Goal: Transaction & Acquisition: Purchase product/service

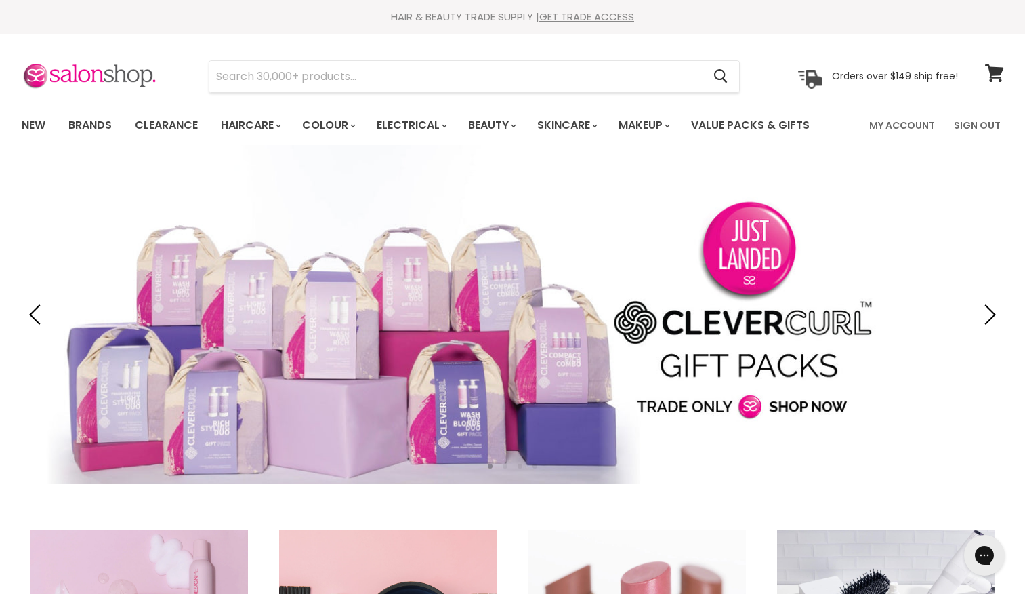
click at [650, 281] on link "Slide 1 of 4" at bounding box center [512, 314] width 1025 height 339
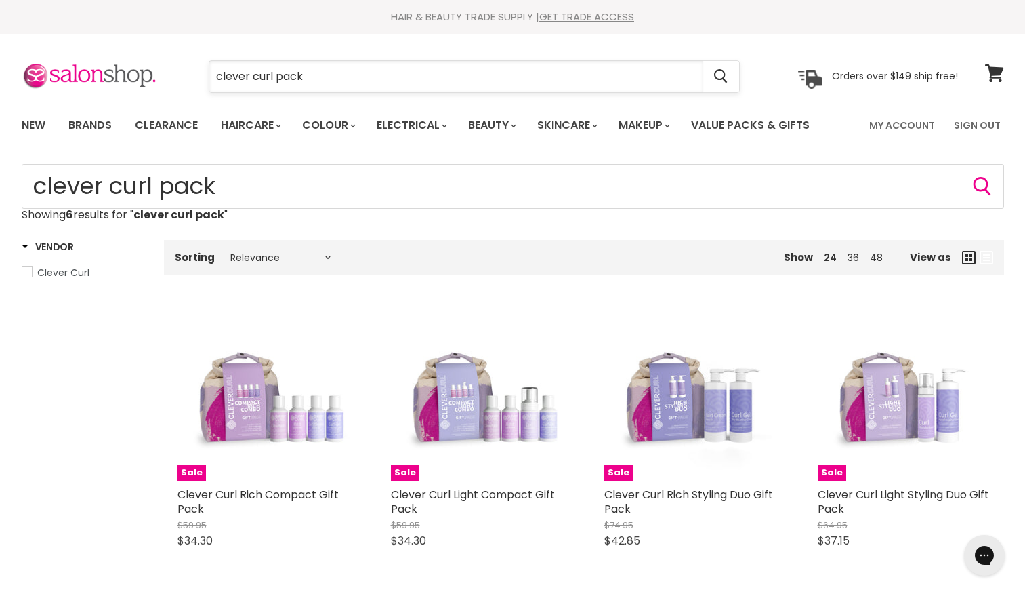
click at [309, 72] on input "clever curl pack" at bounding box center [456, 76] width 494 height 31
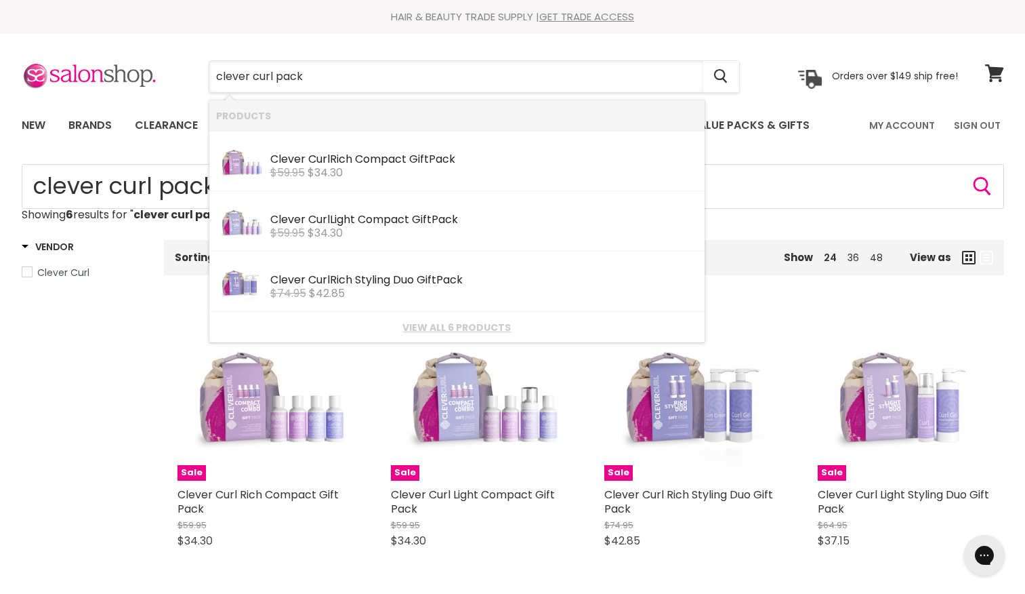
drag, startPoint x: 144, startPoint y: 64, endPoint x: 71, endPoint y: 53, distance: 74.0
click at [71, 53] on section "Menu clever curl pack Cancel" at bounding box center [513, 70] width 1016 height 72
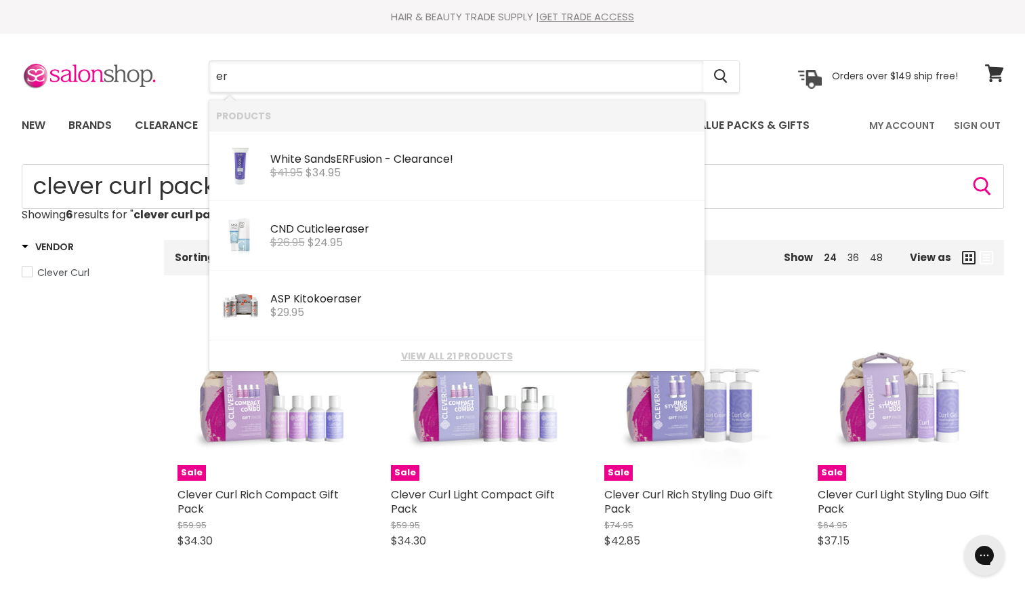
type input "e"
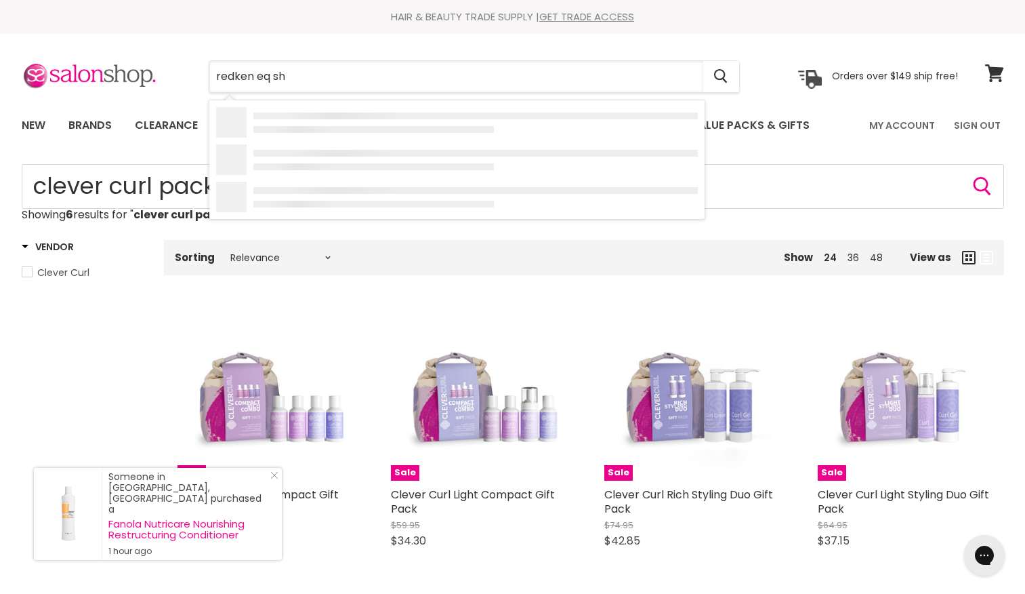
type input "redken eq sha"
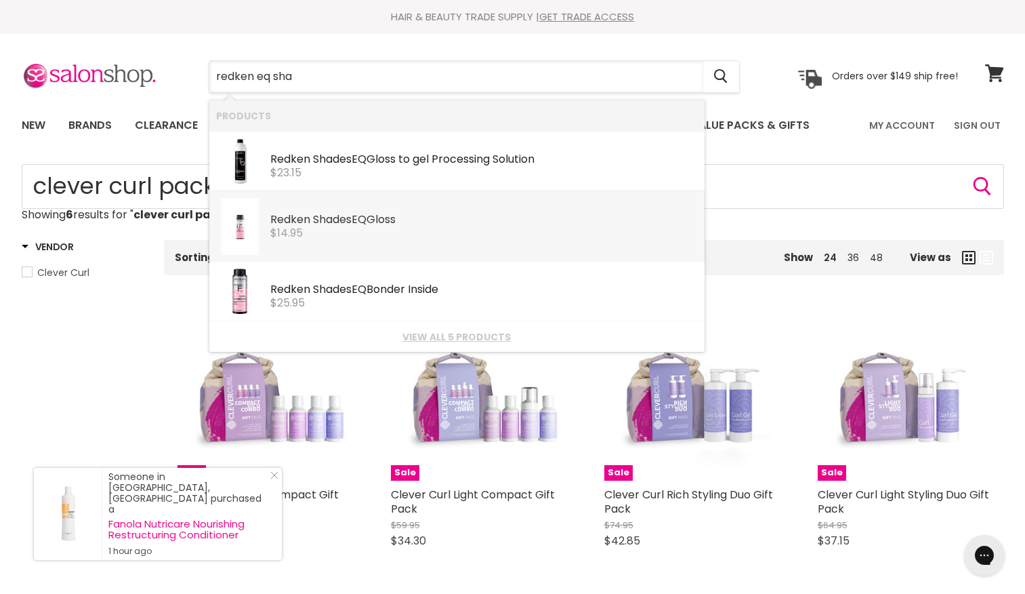
click at [327, 242] on link "Redken Sha des EQ Gloss Redken Professional $14.95" at bounding box center [457, 226] width 482 height 57
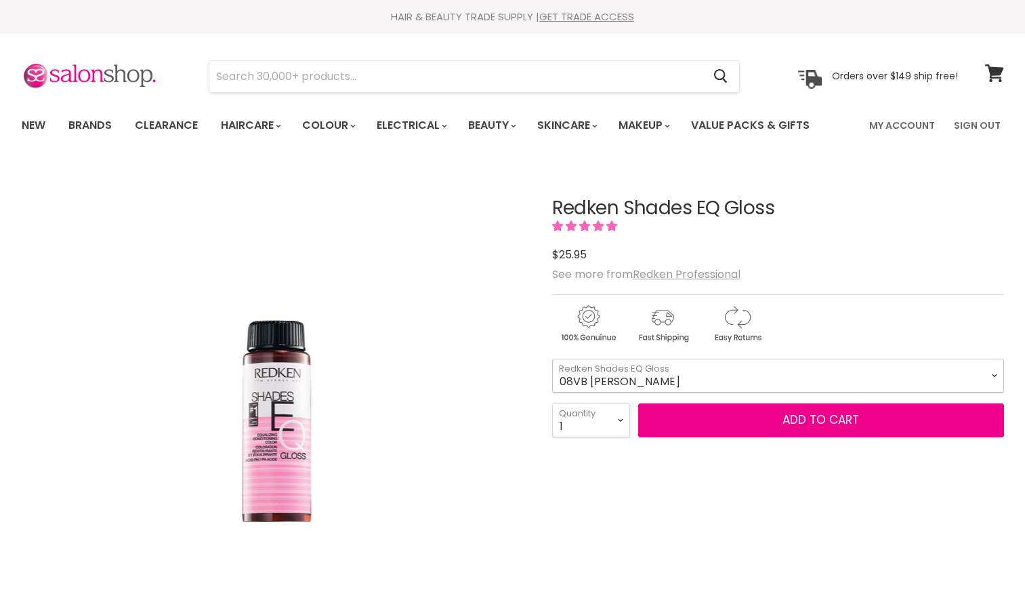
drag, startPoint x: 0, startPoint y: 0, endPoint x: 640, endPoint y: 371, distance: 739.2
click at [640, 371] on select "08VB Violet Frost 05V Cosmic Violet 06VB Violet Lagoon 04NA Storm Cloud 06NA Gr…" at bounding box center [778, 375] width 452 height 34
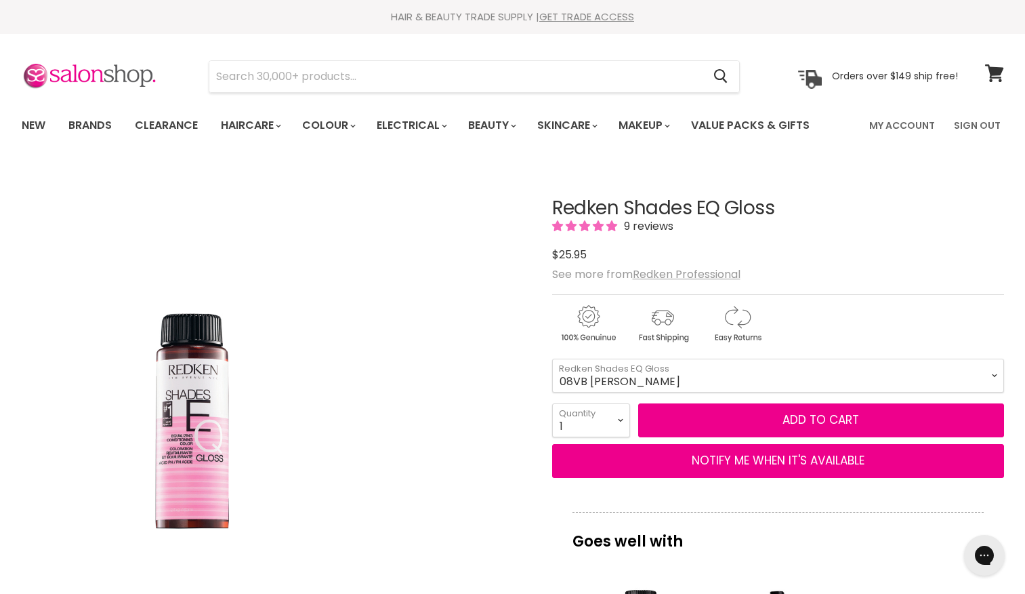
click at [423, 237] on img "Redken Shades EQ Gloss image. Click or Scroll to Zoom." at bounding box center [274, 417] width 316 height 474
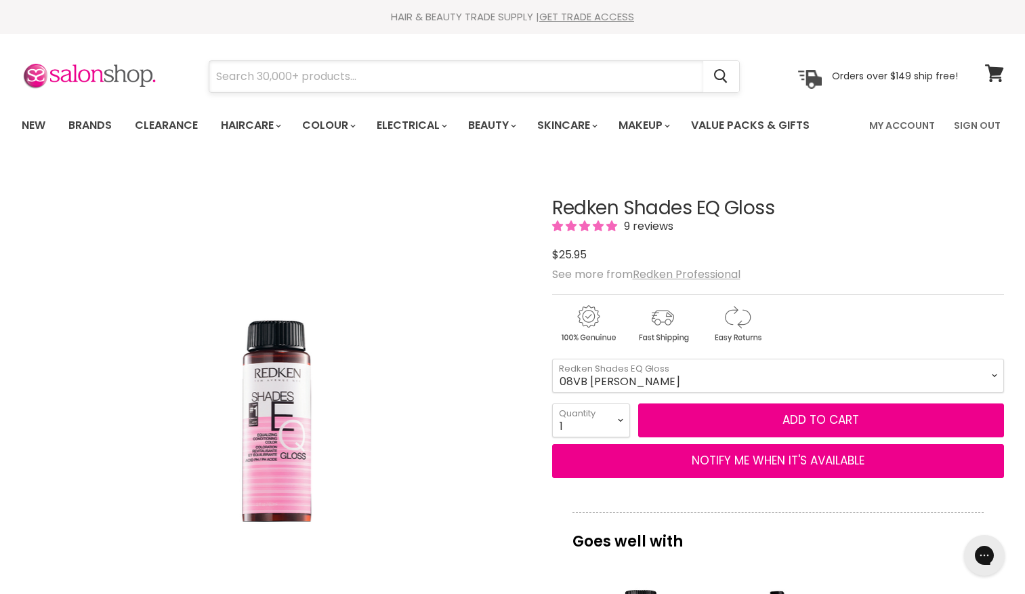
click at [312, 81] on input "Search" at bounding box center [456, 76] width 494 height 31
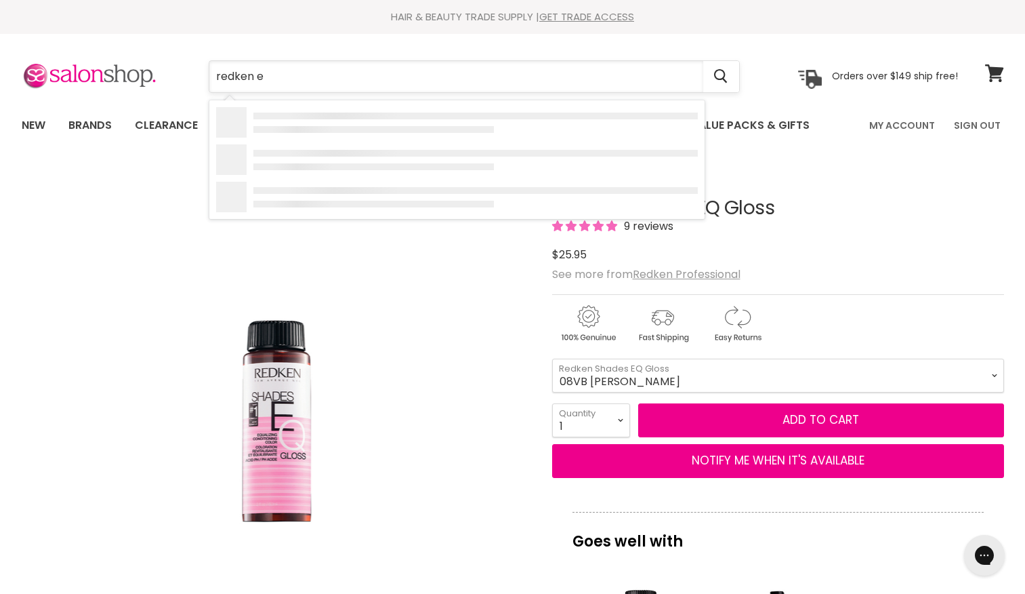
type input "redken eq"
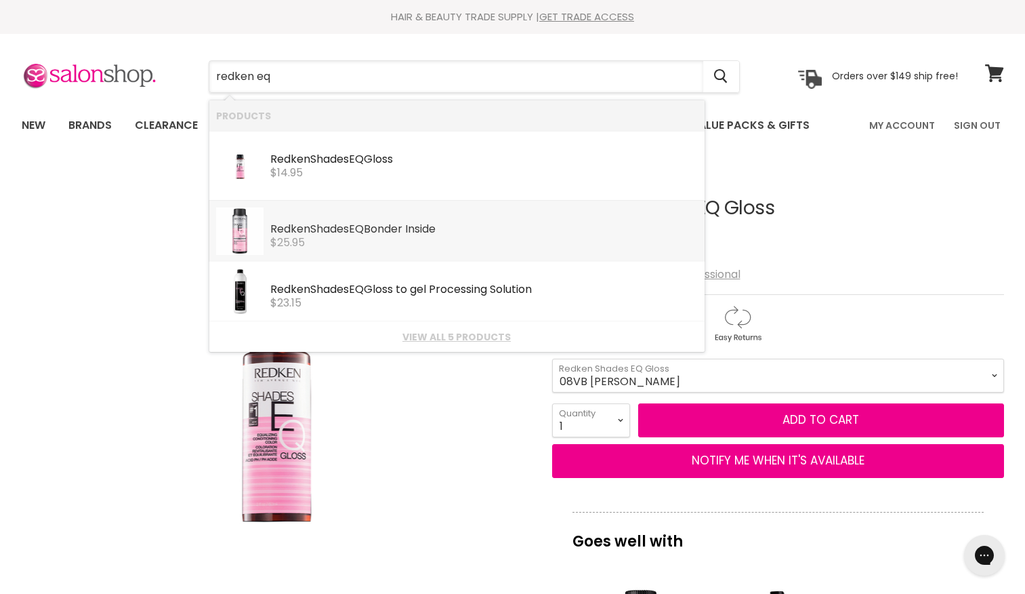
click at [305, 246] on span "$25.95" at bounding box center [287, 242] width 35 height 16
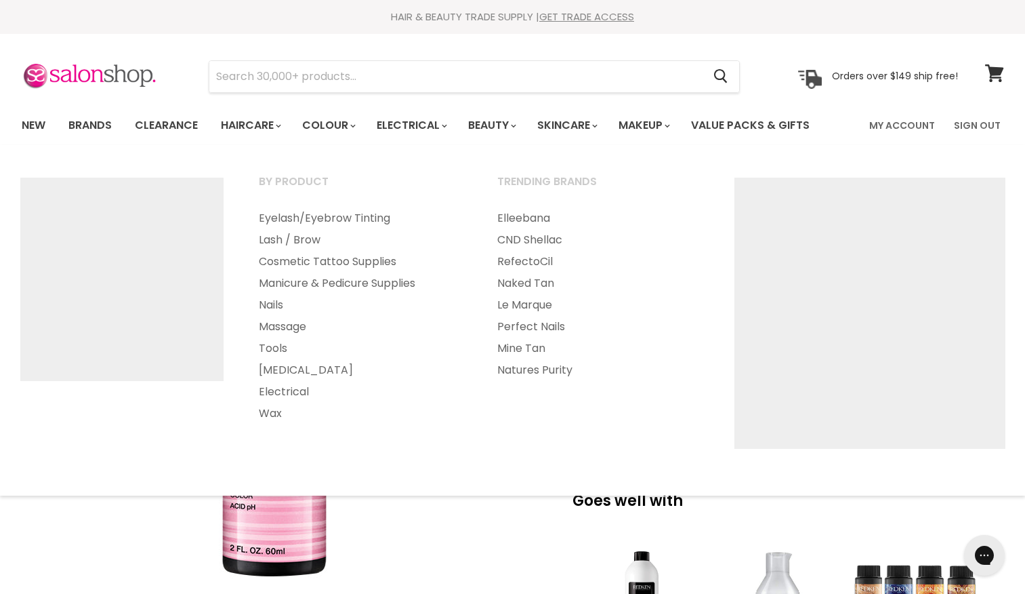
click at [449, 168] on ul "By Product Eyelash/Eyebrow Tinting Lash / Brow" at bounding box center [512, 320] width 1019 height 323
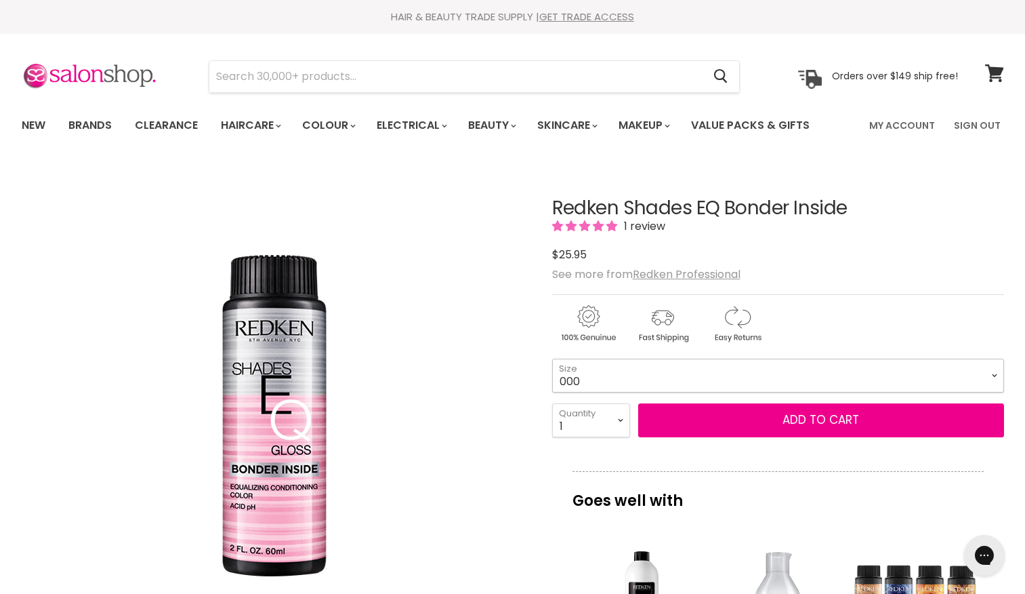
click at [621, 378] on select "000 09N Café Au Lait 09P Opal Glow 09T Chrome 09V Platinum Ice 10N Delicate Nat…" at bounding box center [778, 375] width 452 height 34
click at [552, 358] on select "000 09N Café Au Lait 09P Opal Glow 09T Chrome 09V Platinum Ice 10N Delicate Nat…" at bounding box center [778, 375] width 452 height 34
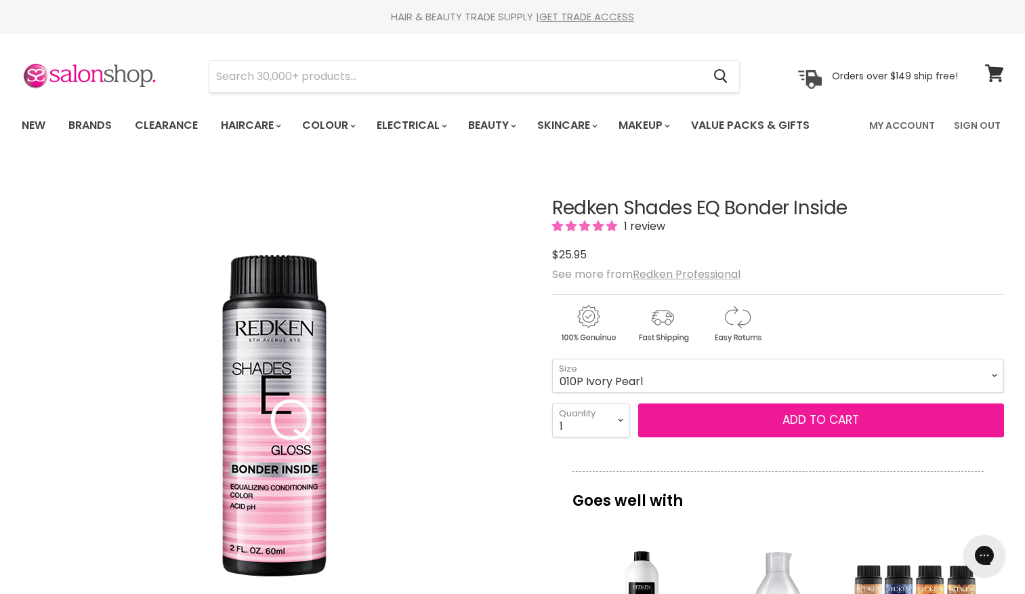
click at [730, 435] on button "Add to cart" at bounding box center [821, 420] width 366 height 34
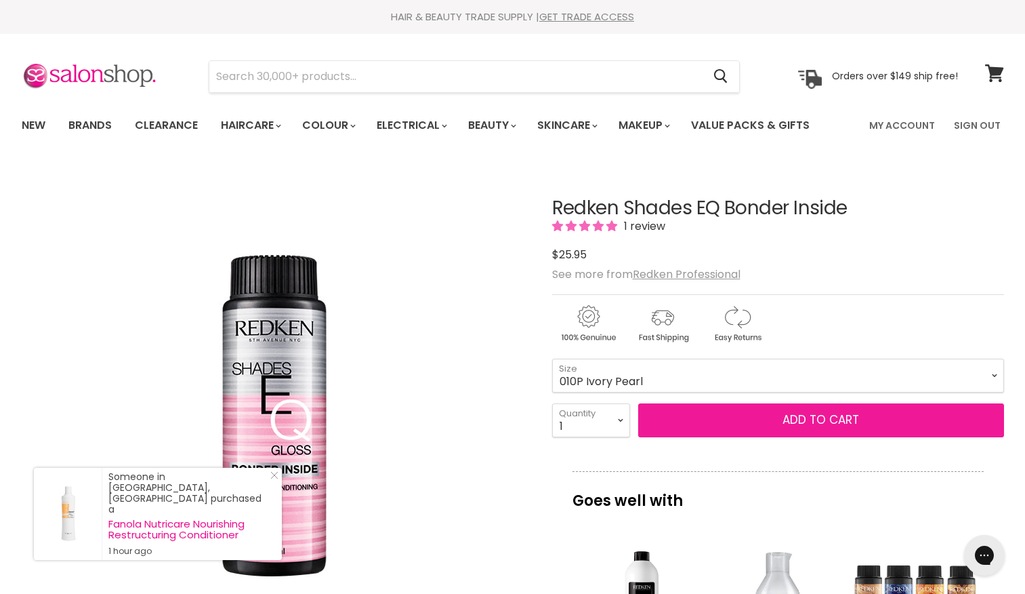
click at [730, 425] on button "Add to cart" at bounding box center [821, 420] width 366 height 34
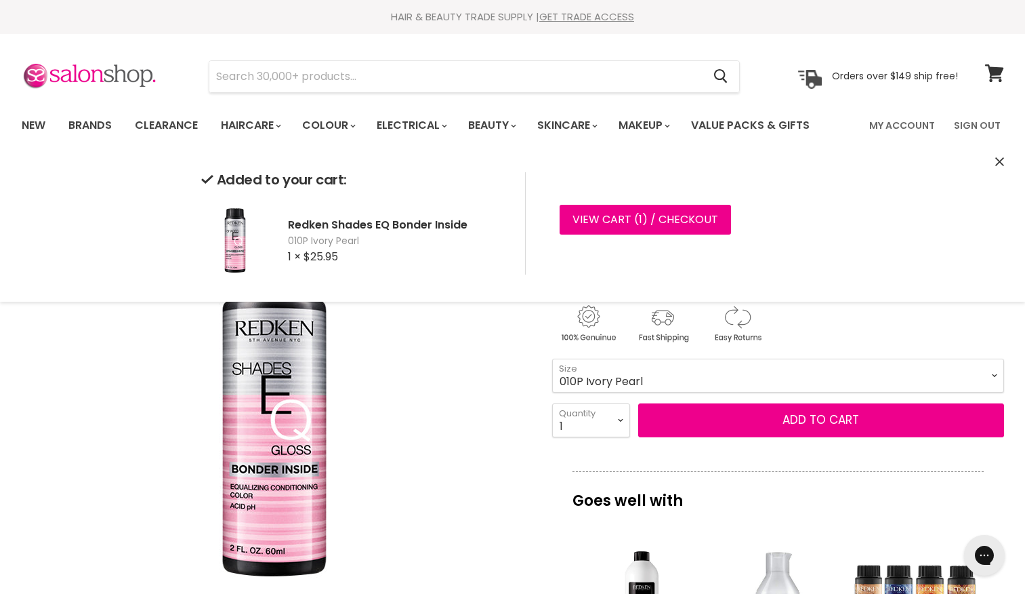
click at [795, 373] on select "000 09N Café Au Lait 09P Opal Glow 09T Chrome 09V Platinum Ice 10N Delicate Nat…" at bounding box center [778, 375] width 452 height 34
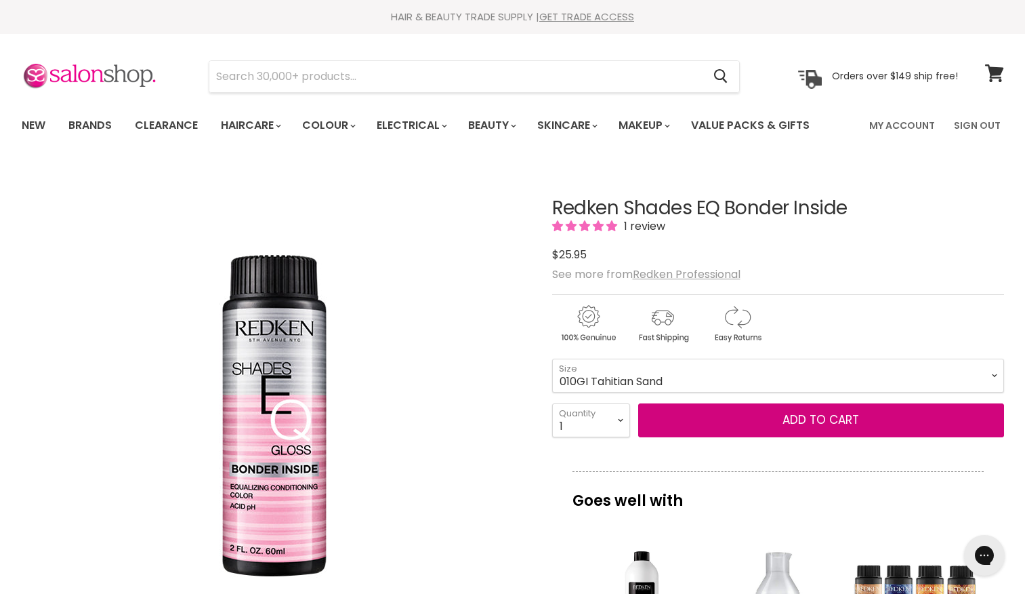
click at [552, 358] on select "000 09N Café Au Lait 09P Opal Glow 09T Chrome 09V Platinum Ice 10N Delicate Nat…" at bounding box center [778, 375] width 452 height 34
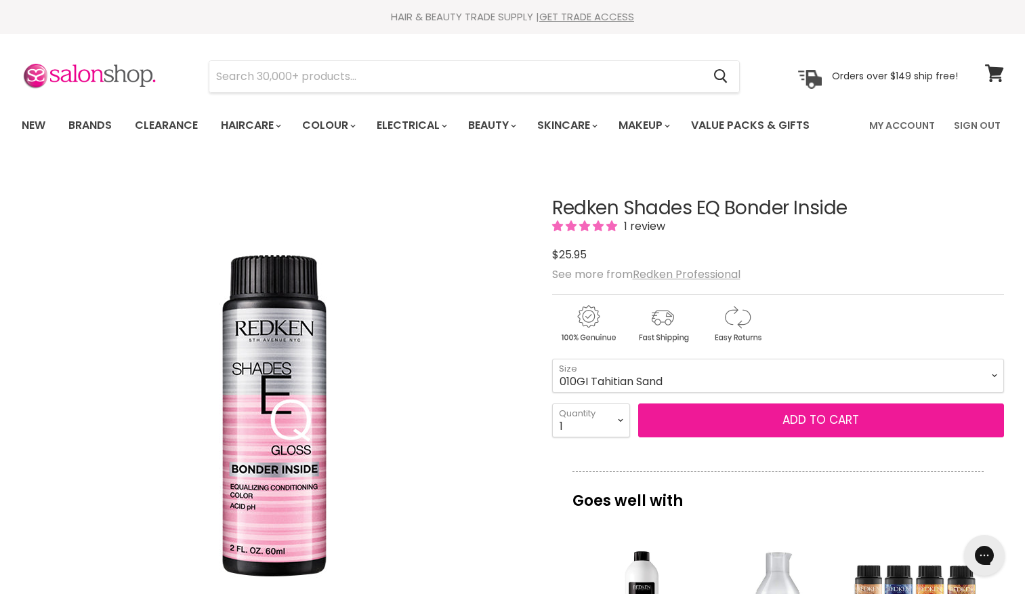
click at [718, 431] on button "Add to cart" at bounding box center [821, 420] width 366 height 34
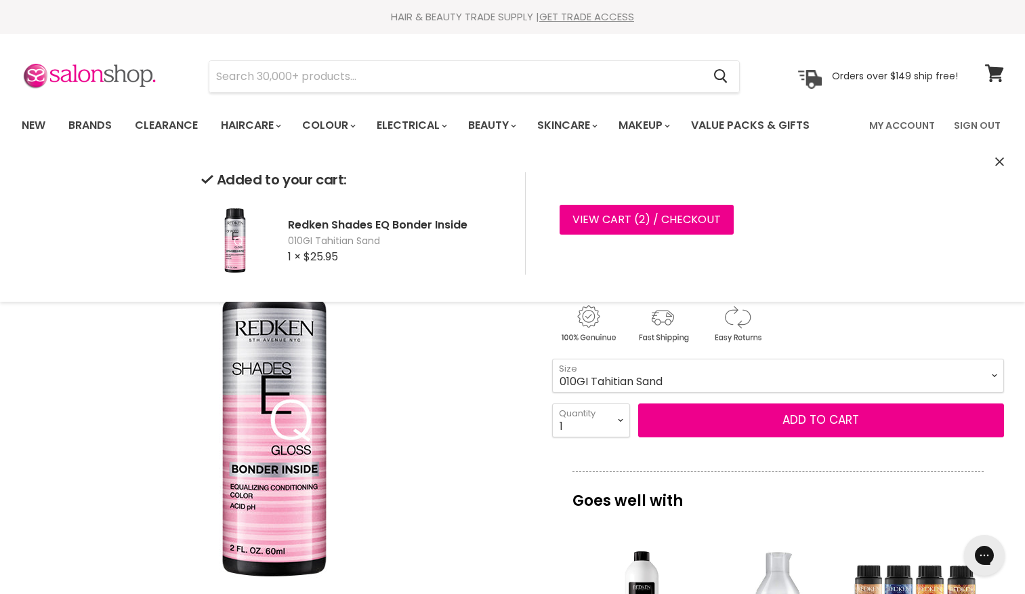
click at [659, 382] on select "000 09N Café Au Lait 09P Opal Glow 09T Chrome 09V Platinum Ice 10N Delicate Nat…" at bounding box center [778, 375] width 452 height 34
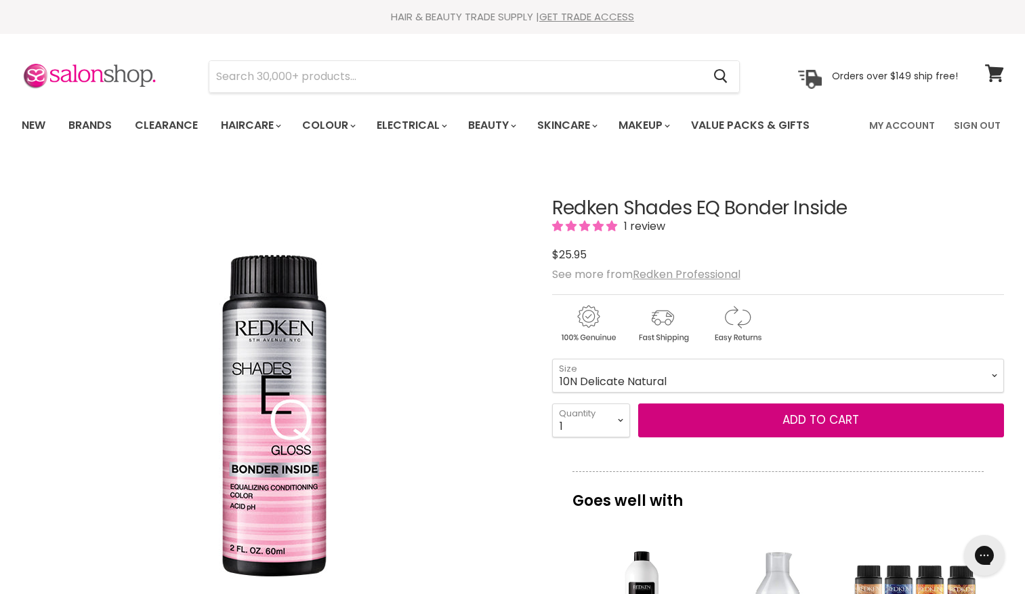
click at [552, 358] on select "000 09N Café Au Lait 09P Opal Glow 09T Chrome 09V Platinum Ice 10N Delicate Nat…" at bounding box center [778, 375] width 452 height 34
select select "10N Delicate Natural"
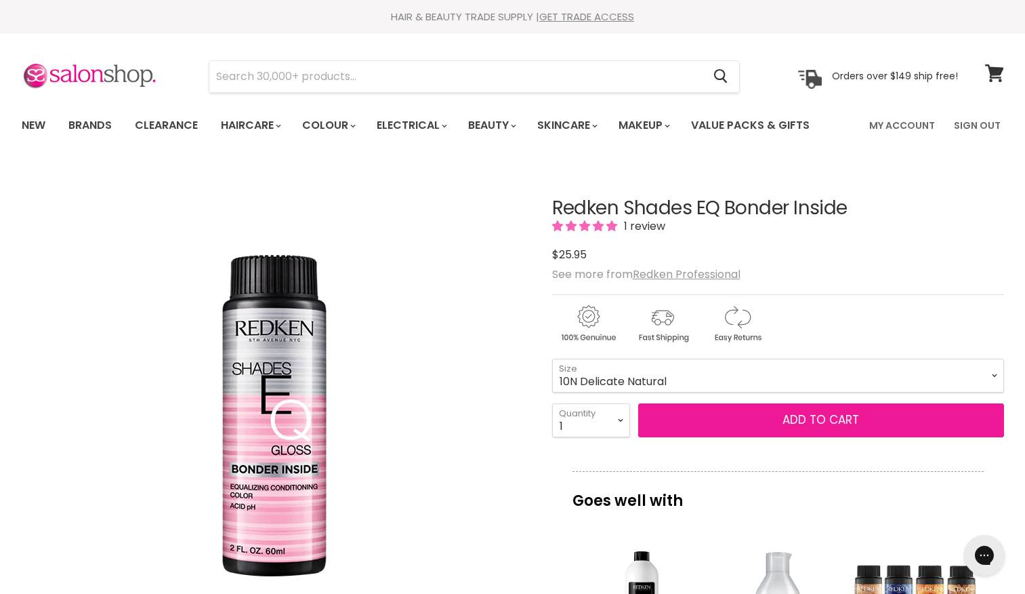
click at [752, 416] on button "Add to cart" at bounding box center [821, 420] width 366 height 34
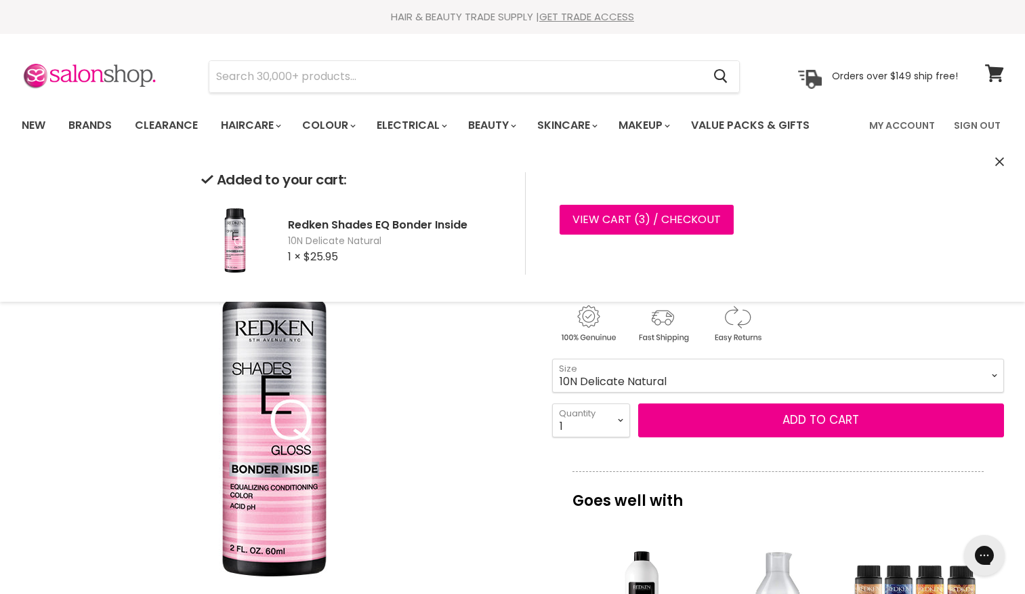
click at [524, 405] on div "Click or scroll to zoom Tap or pinch to zoom" at bounding box center [275, 417] width 506 height 506
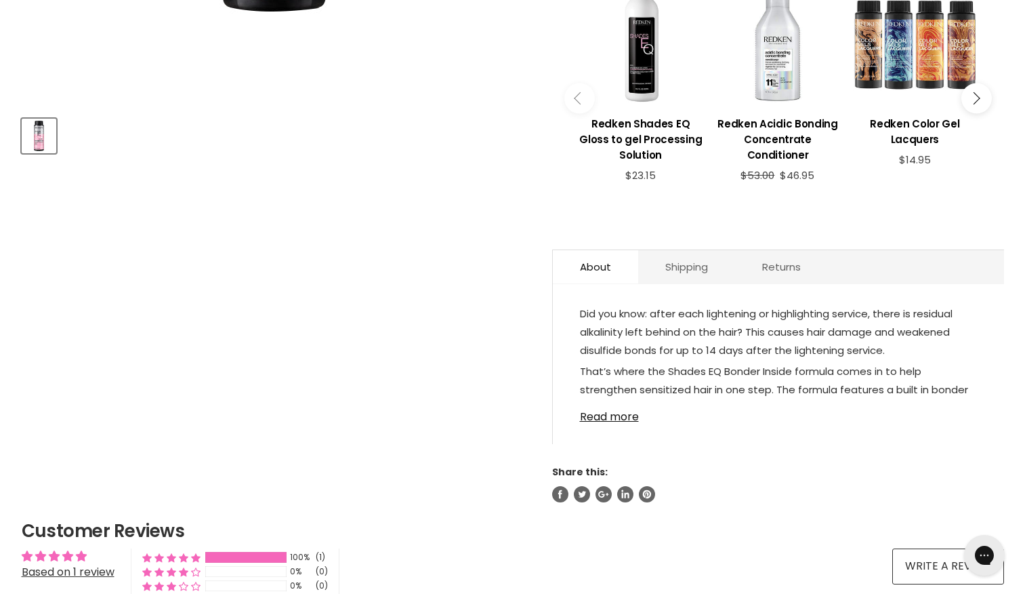
scroll to position [600, 0]
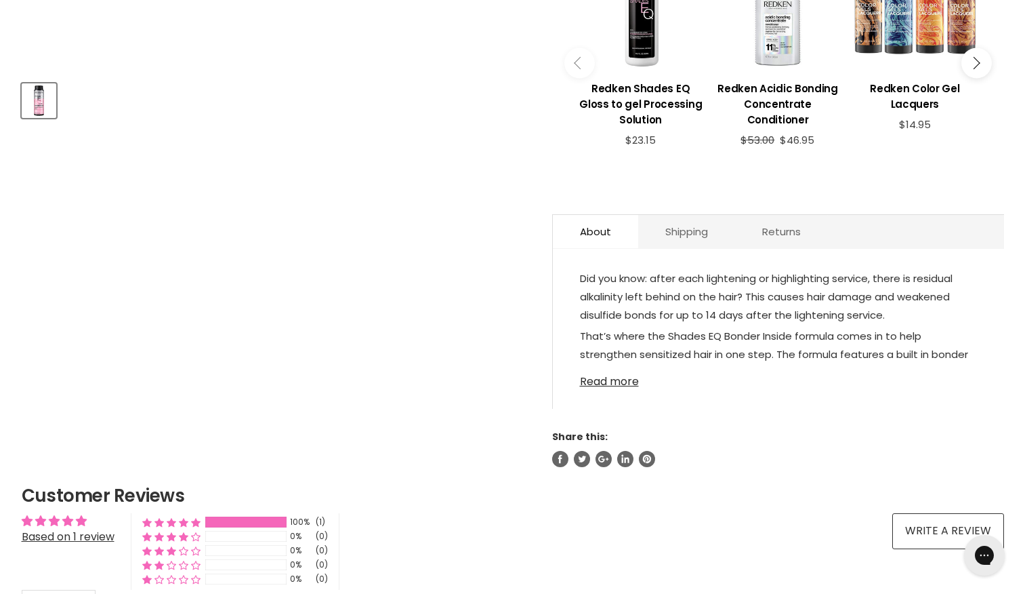
click at [591, 367] on link "Read more" at bounding box center [778, 377] width 397 height 20
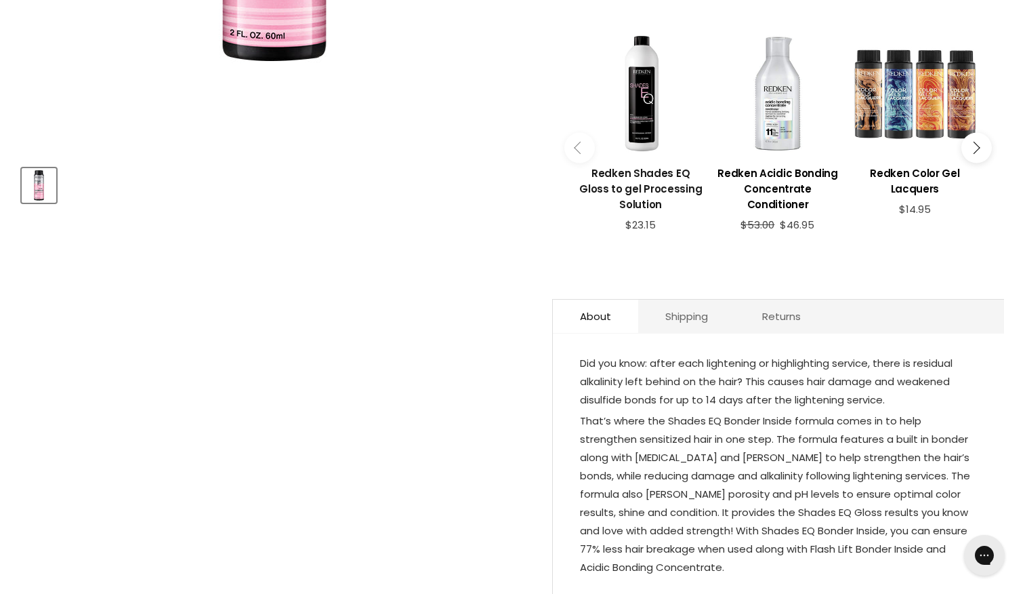
scroll to position [514, 0]
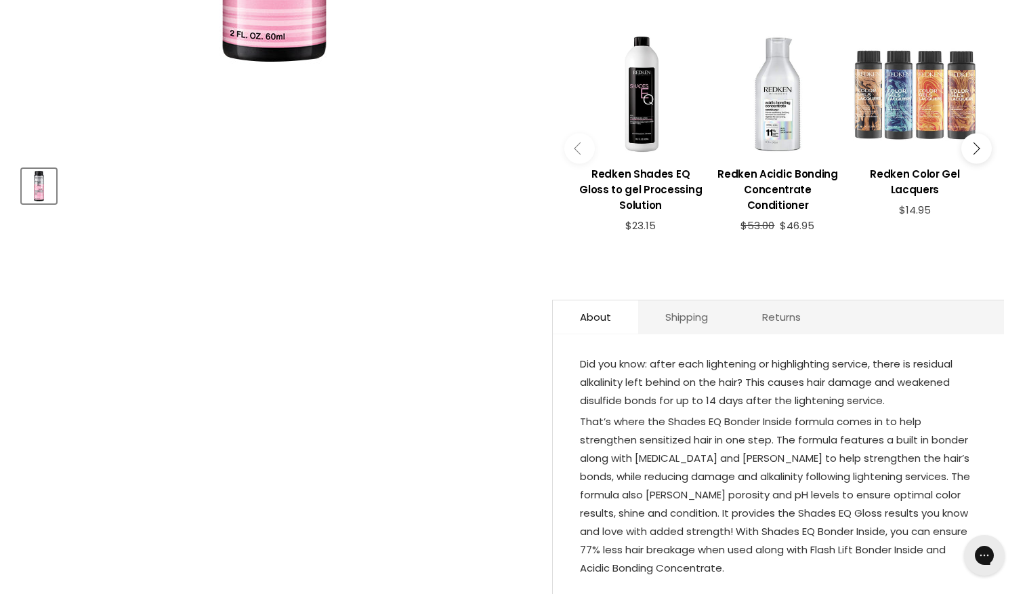
click at [886, 135] on div "Main content" at bounding box center [914, 94] width 123 height 123
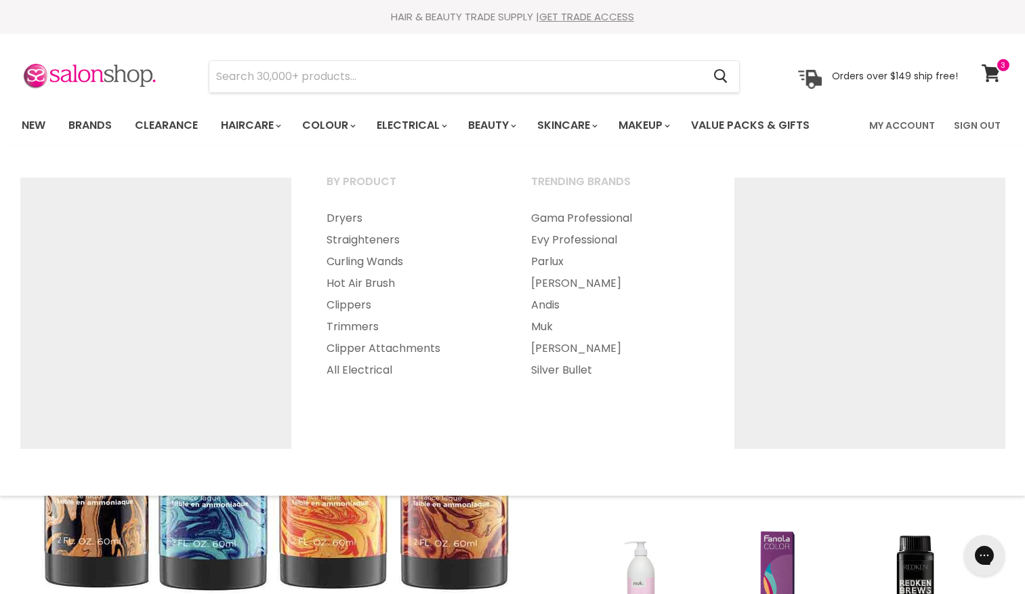
click at [411, 167] on ul "By Product Dryers Straighteners Curling Wands" at bounding box center [512, 320] width 1019 height 323
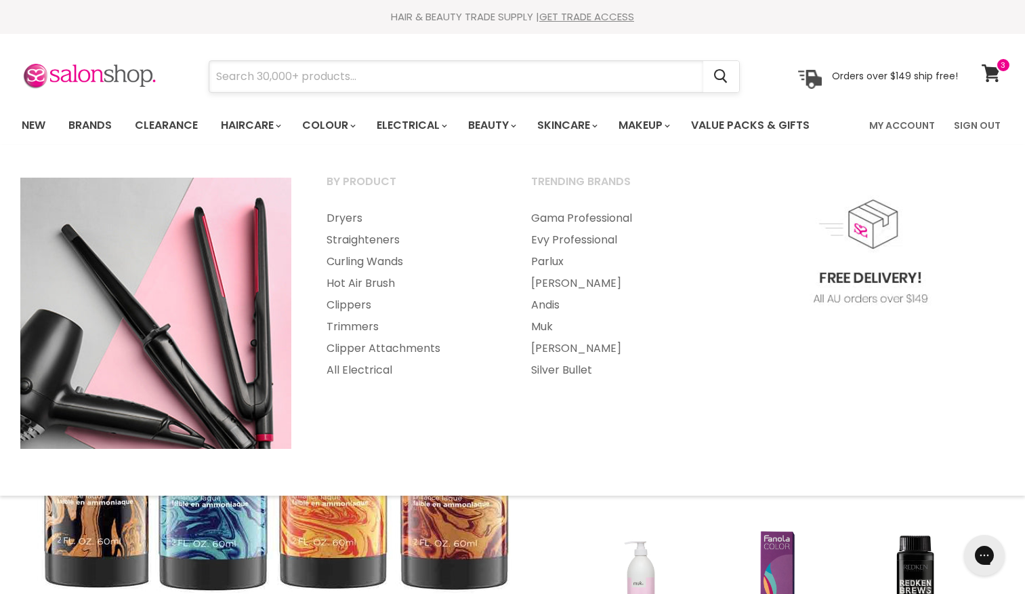
click at [484, 76] on input "Search" at bounding box center [456, 76] width 494 height 31
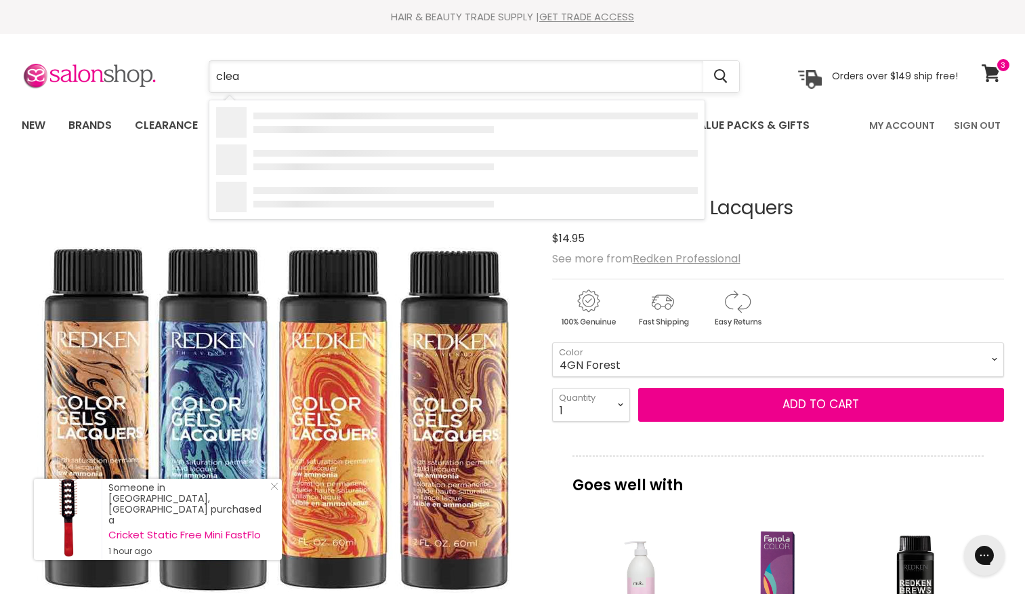
type input "clear"
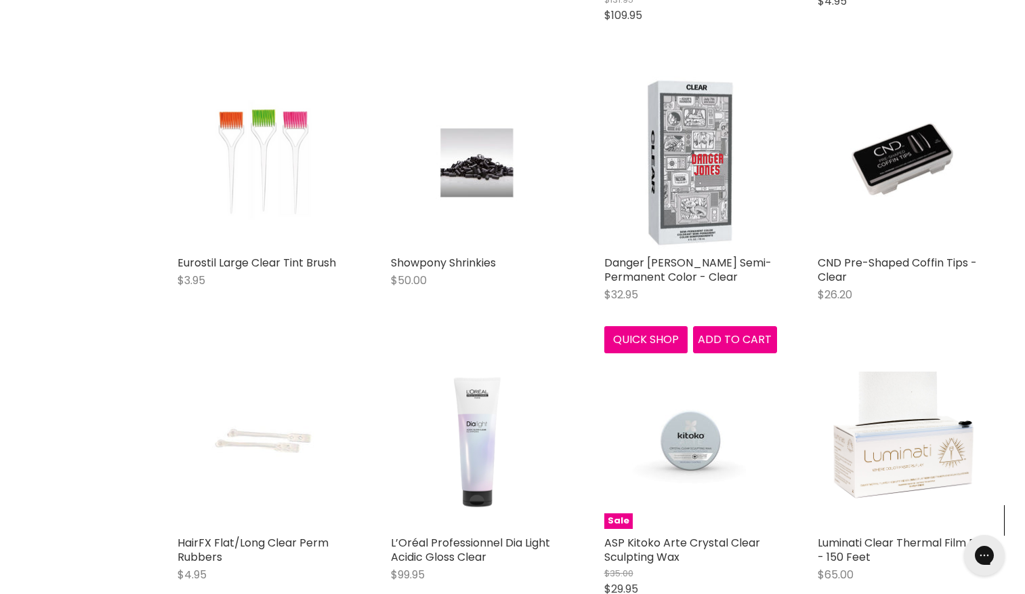
scroll to position [1378, 0]
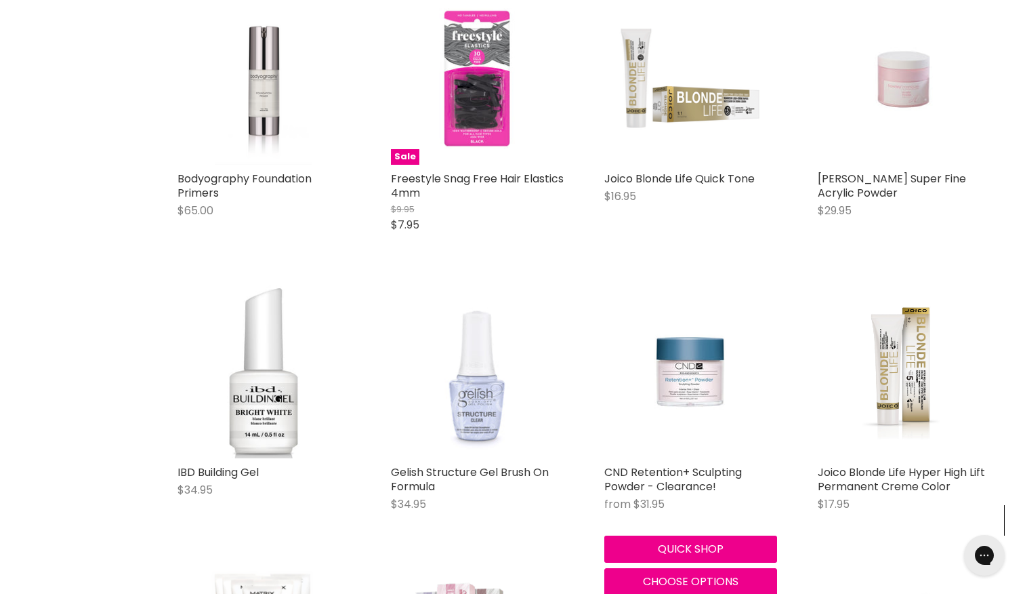
scroll to position [2902, 0]
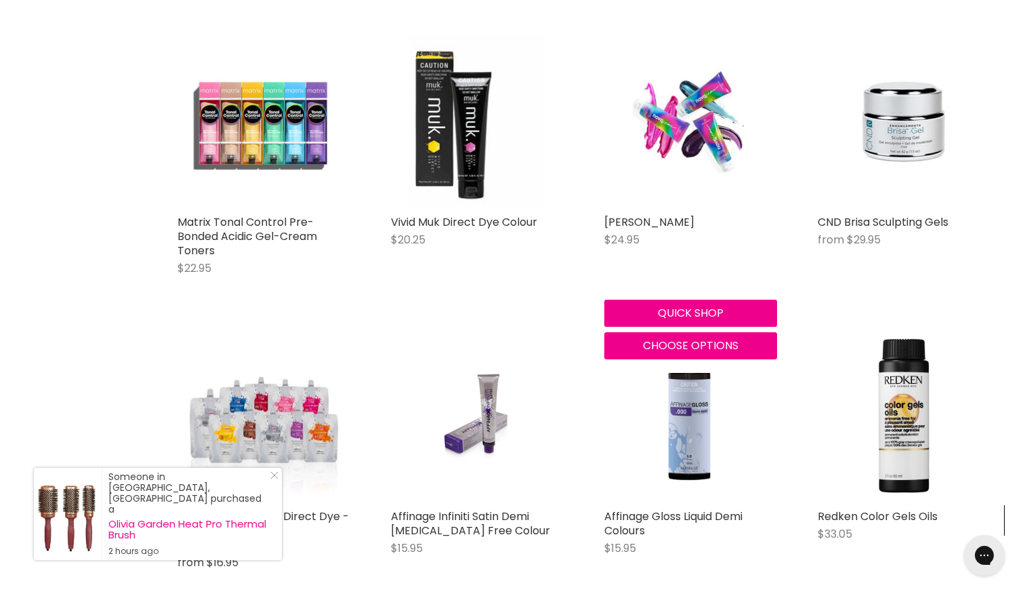
scroll to position [4853, 0]
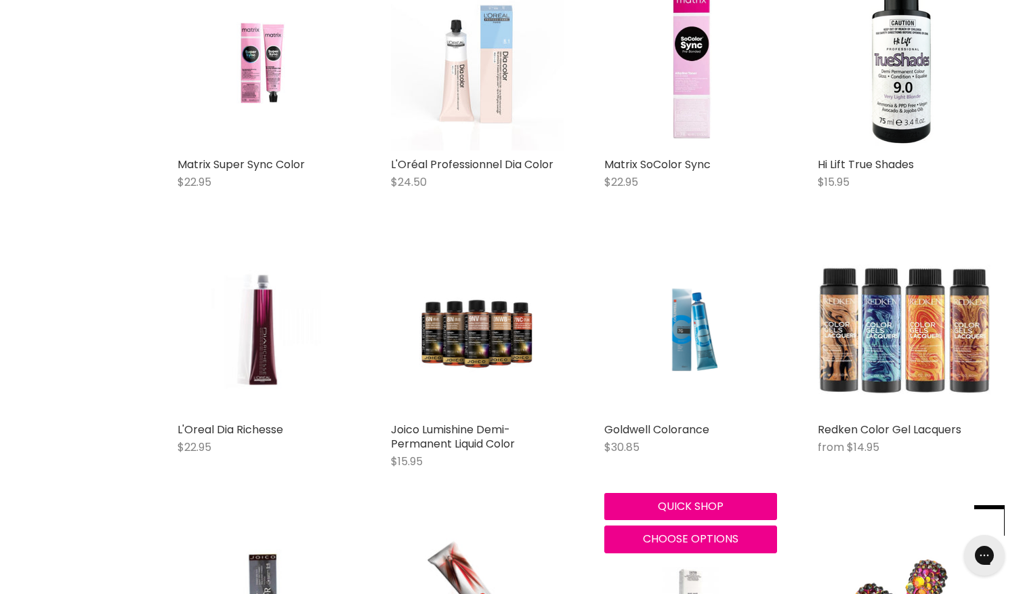
scroll to position [5003, 0]
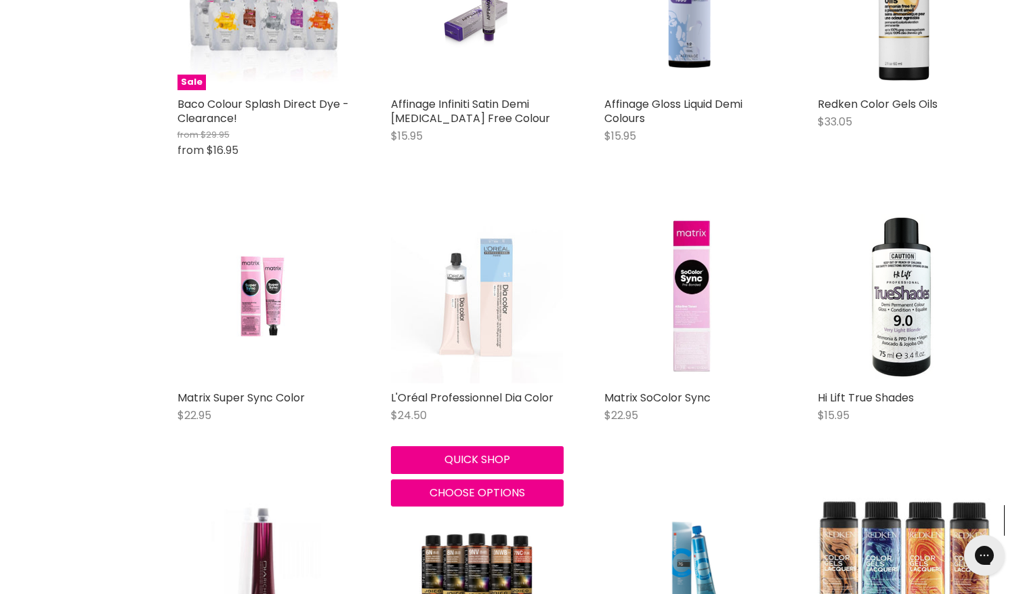
click at [447, 267] on img "Main content" at bounding box center [477, 297] width 173 height 173
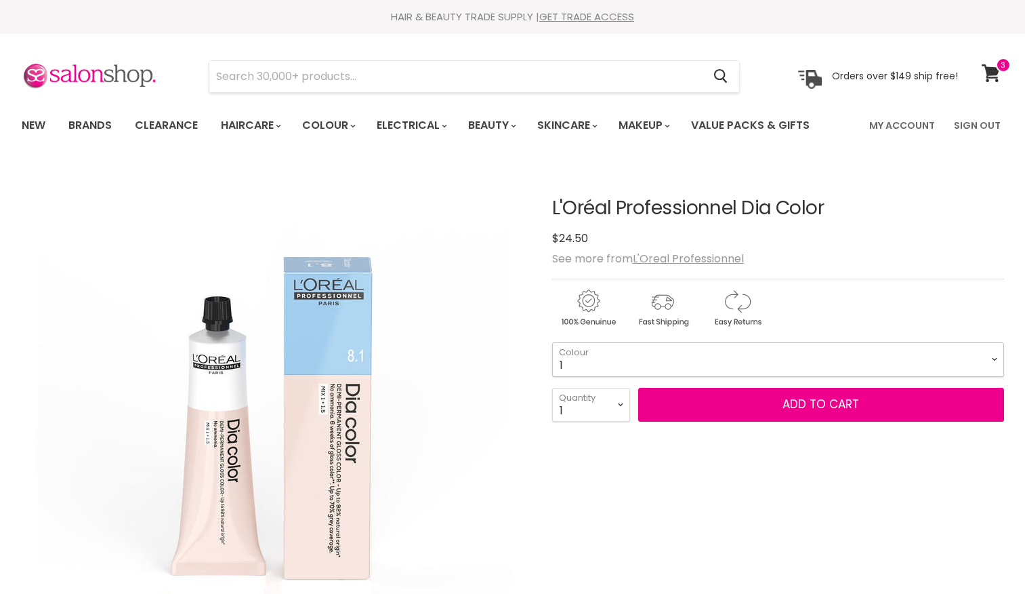
drag, startPoint x: 0, startPoint y: 0, endPoint x: 606, endPoint y: 358, distance: 703.8
click at [606, 358] on select "1 3 4 4.12 4.15 4.20 4.45 4.62 5 5.1 5.18 5.3 5.35 5.4 5.5" at bounding box center [778, 359] width 452 height 34
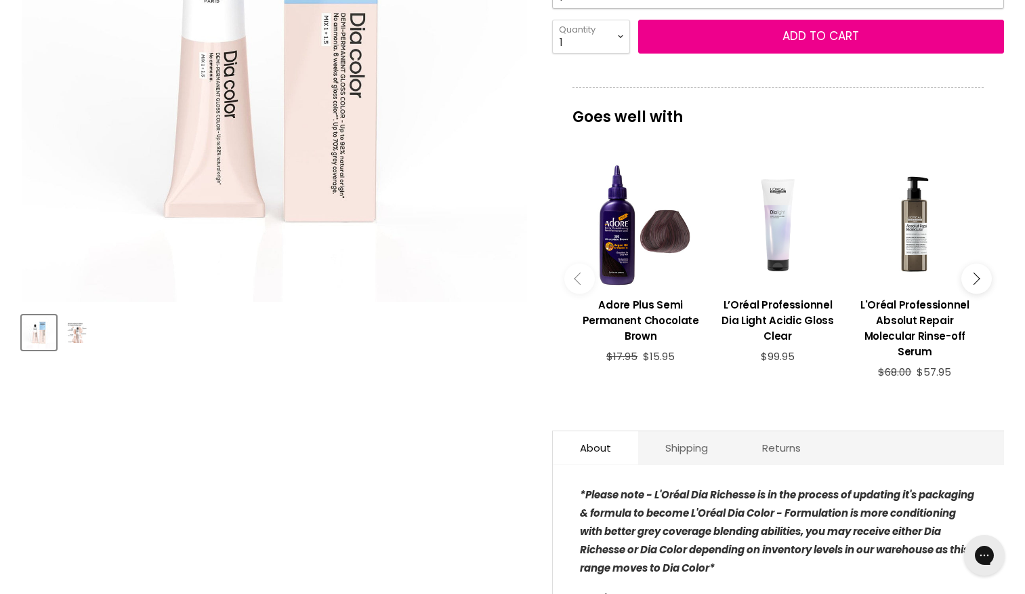
scroll to position [409, 0]
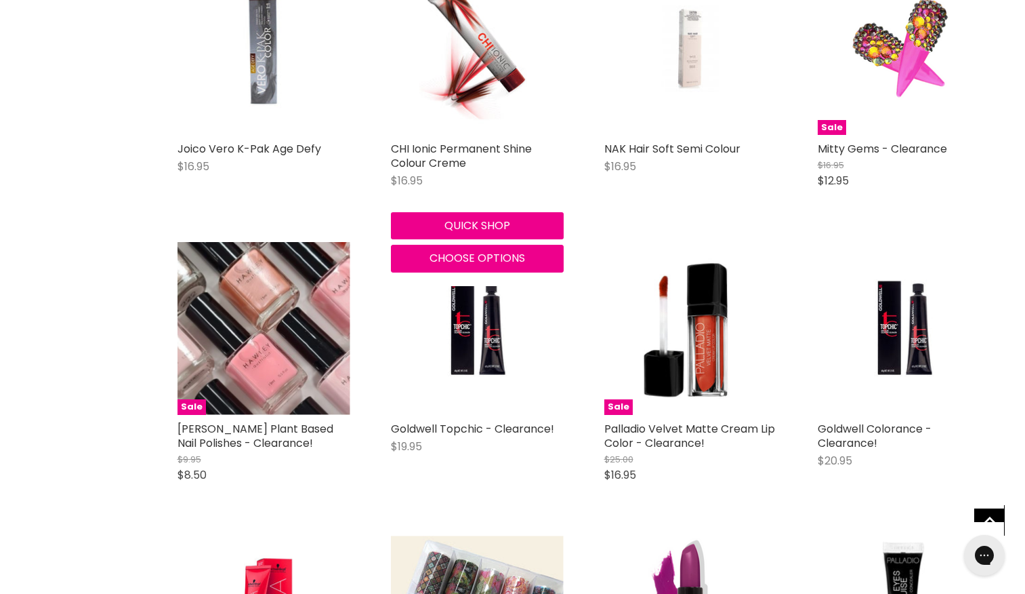
scroll to position [2358, 0]
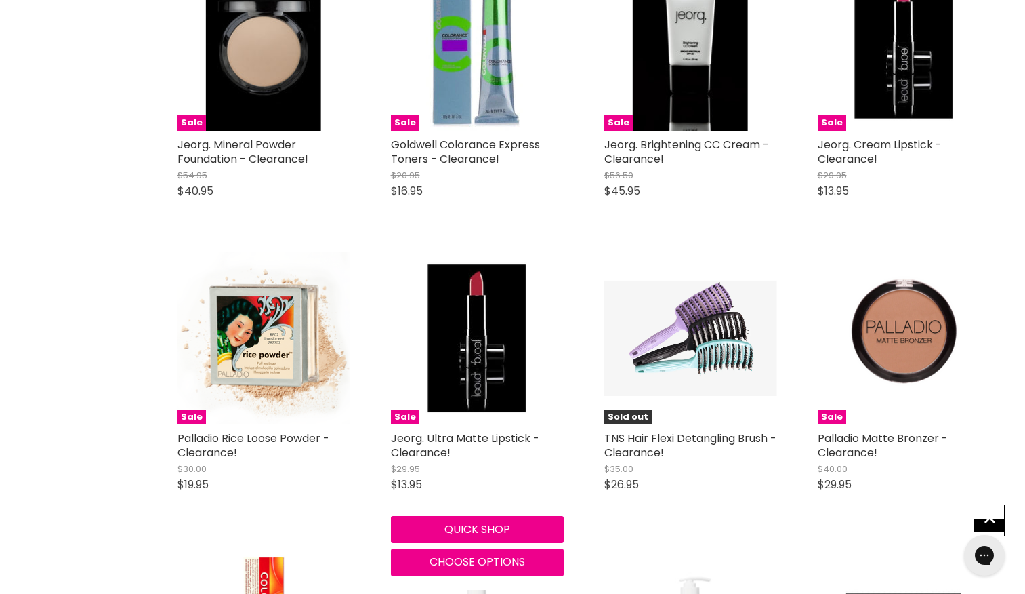
scroll to position [4759, 0]
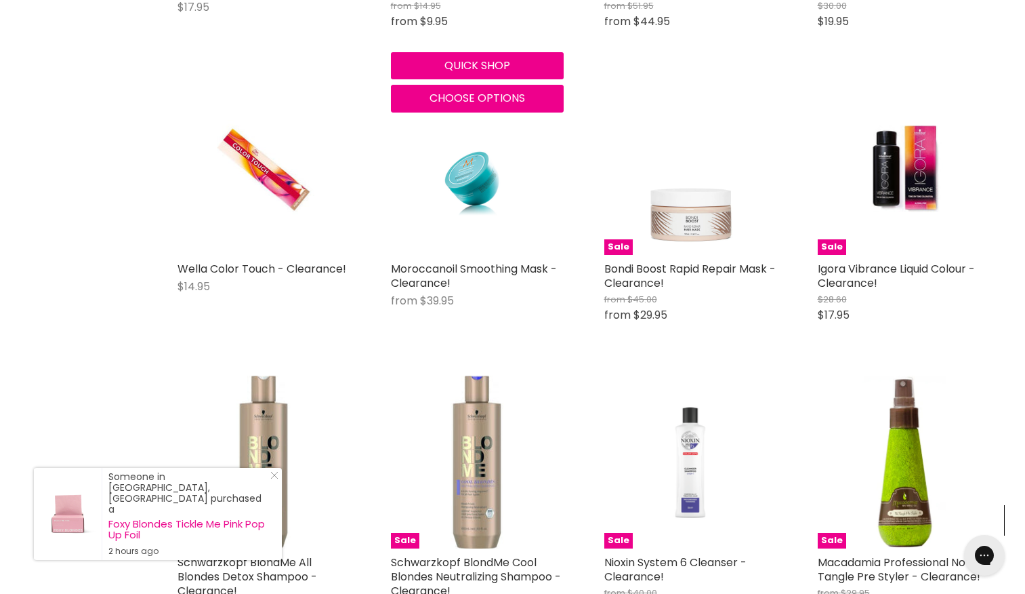
scroll to position [6413, 0]
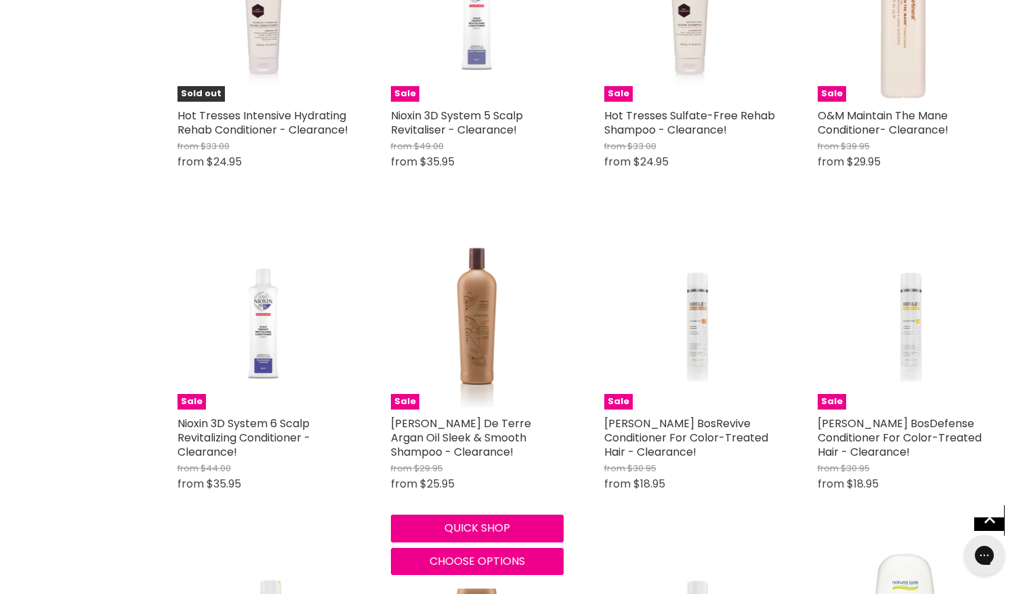
scroll to position [8192, 0]
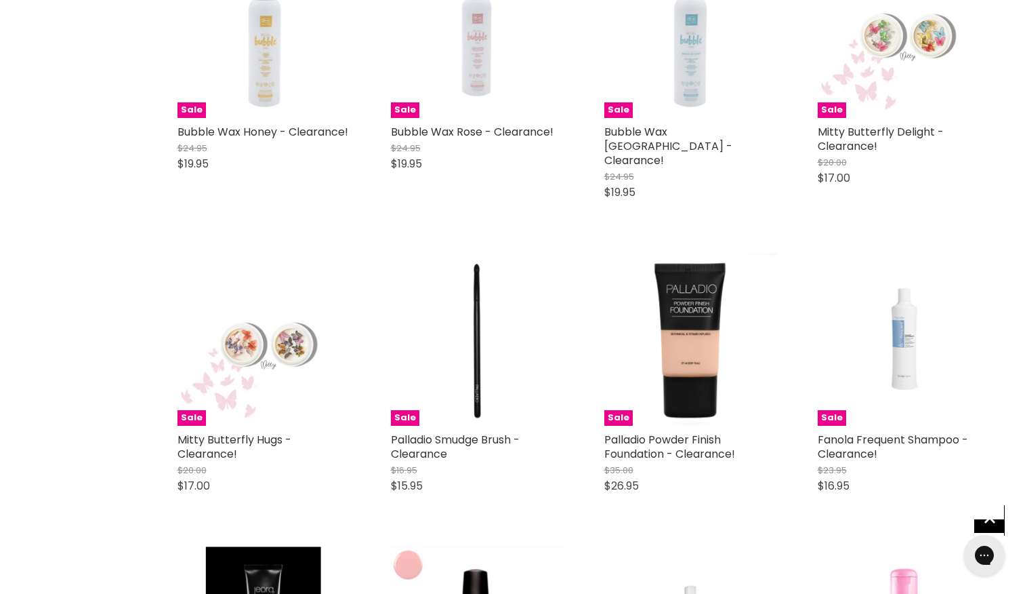
scroll to position [9820, 0]
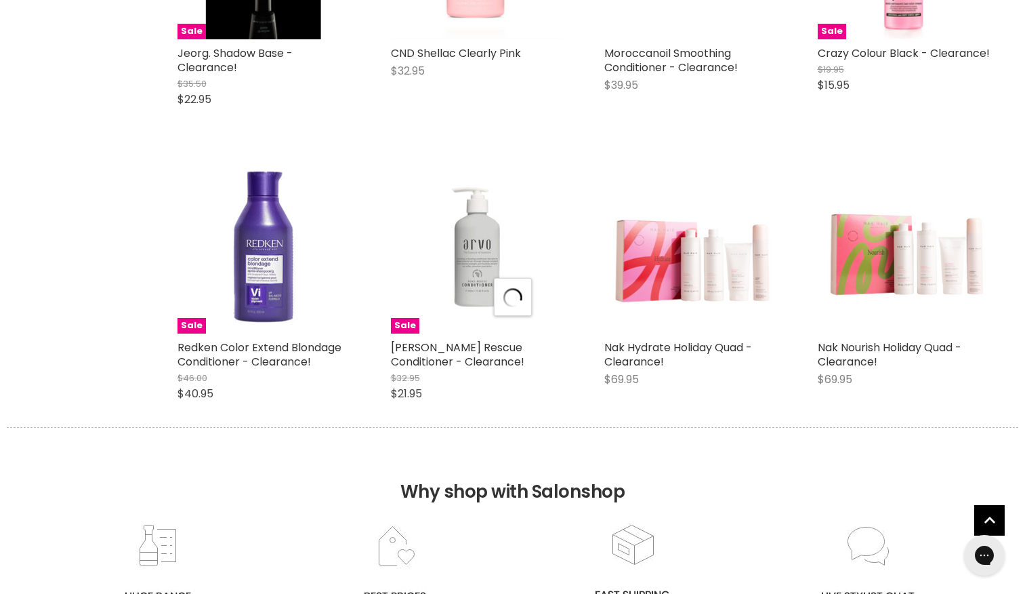
scroll to position [10662, 0]
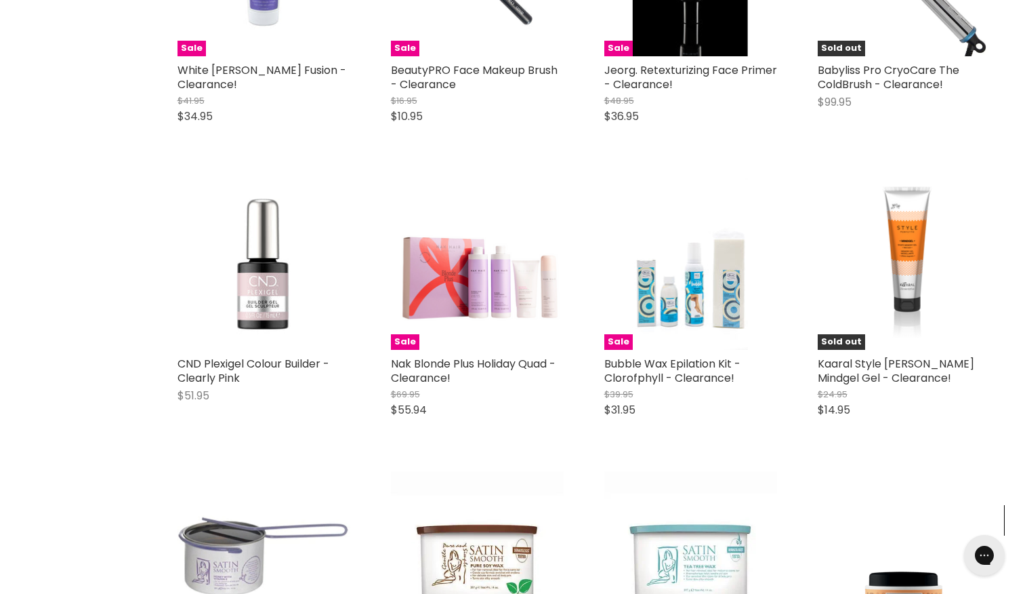
scroll to position [12468, 0]
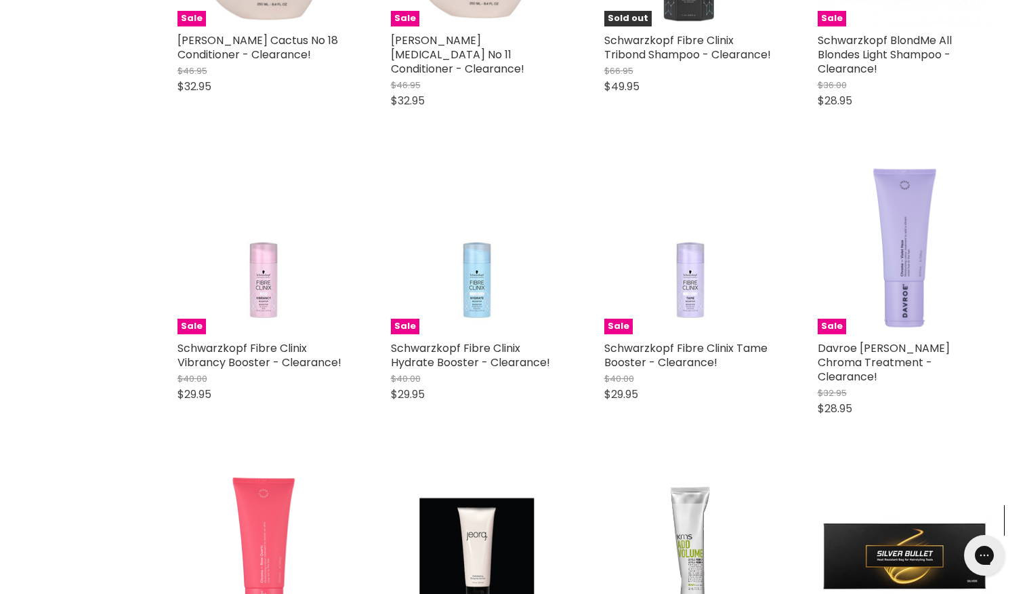
scroll to position [14724, 0]
